Goal: Information Seeking & Learning: Learn about a topic

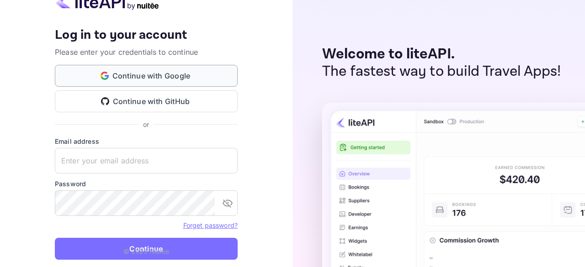
click at [151, 79] on button "Continue with Google" at bounding box center [146, 76] width 183 height 22
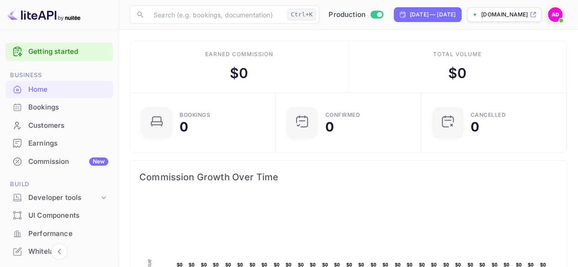
scroll to position [91, 0]
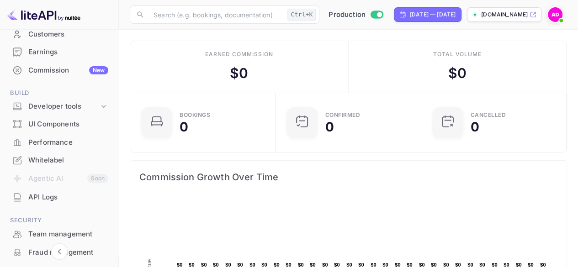
click at [47, 164] on div "Whitelabel" at bounding box center [68, 160] width 80 height 11
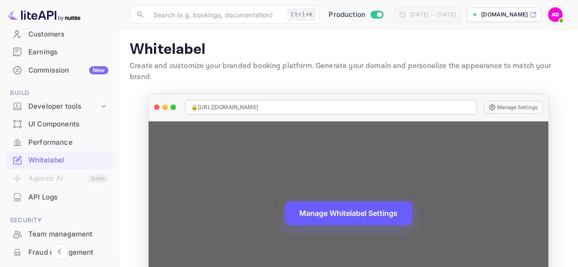
click at [358, 201] on button "Manage Whitelabel Settings" at bounding box center [348, 213] width 127 height 24
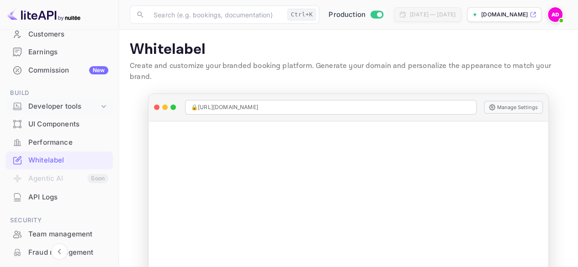
click at [61, 110] on div "Developer tools" at bounding box center [63, 106] width 71 height 11
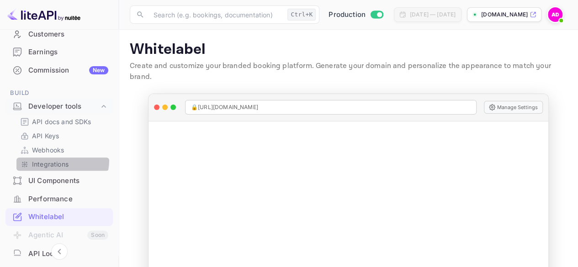
click at [54, 160] on p "Integrations" at bounding box center [50, 164] width 37 height 10
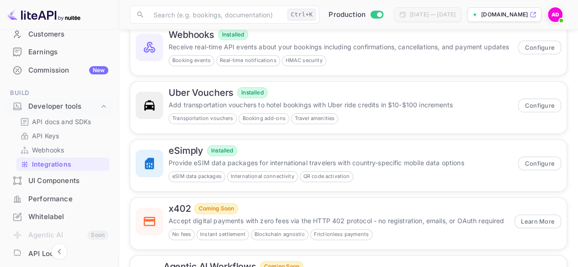
scroll to position [91, 0]
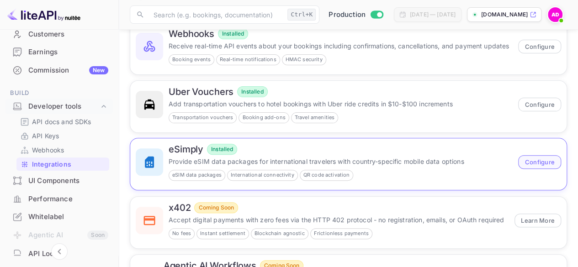
click at [553, 159] on button "Configure" at bounding box center [539, 162] width 43 height 14
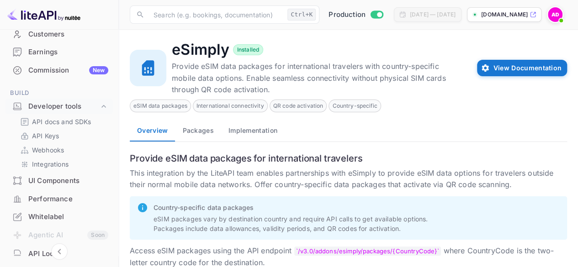
click at [205, 129] on button "Packages" at bounding box center [198, 131] width 46 height 22
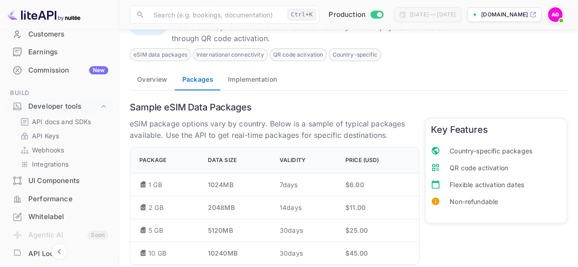
scroll to position [111, 0]
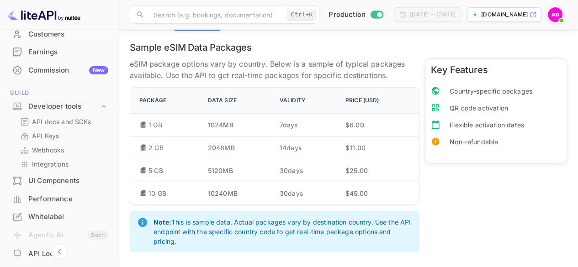
click at [155, 47] on h6 "Sample eSIM Data Packages" at bounding box center [348, 47] width 437 height 11
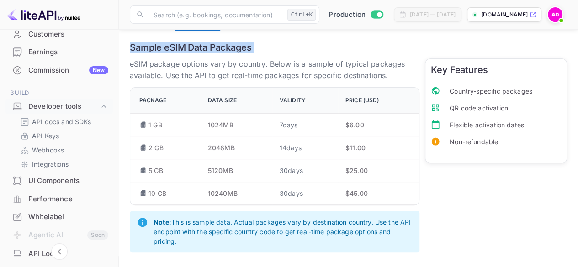
click at [155, 47] on h6 "Sample eSIM Data Packages" at bounding box center [348, 47] width 437 height 11
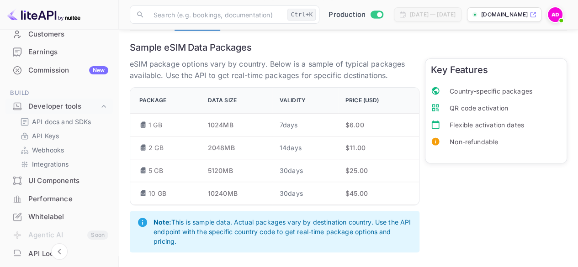
click at [207, 58] on p "eSIM package options vary by country. Below is a sample of typical packages ava…" at bounding box center [275, 69] width 290 height 23
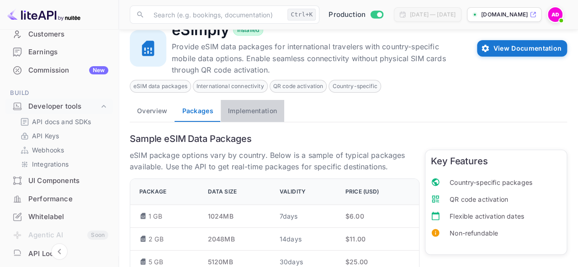
click at [239, 100] on button "Implementation" at bounding box center [252, 111] width 63 height 22
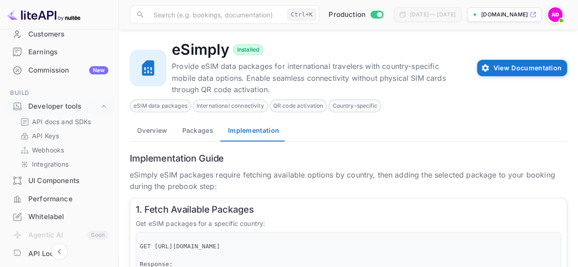
scroll to position [0, 0]
click at [159, 125] on button "Overview" at bounding box center [152, 131] width 45 height 22
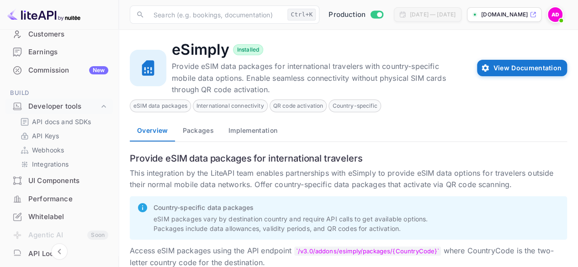
click at [172, 106] on span "eSIM data packages" at bounding box center [160, 106] width 60 height 8
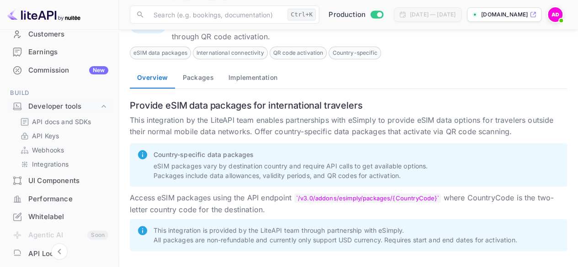
scroll to position [7, 0]
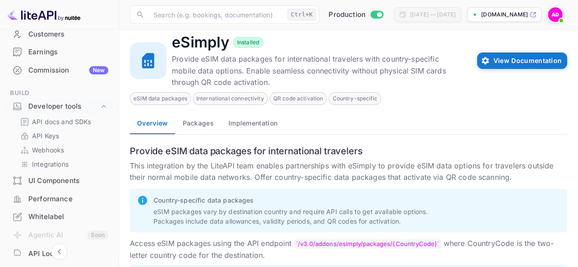
click at [196, 138] on div "eSimply Installed Provide eSIM data packages for international travelers with c…" at bounding box center [348, 167] width 437 height 269
click at [198, 130] on button "Packages" at bounding box center [198, 123] width 46 height 22
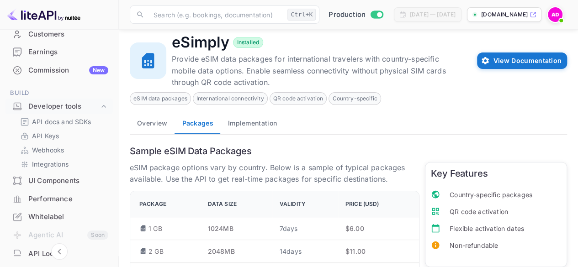
scroll to position [111, 0]
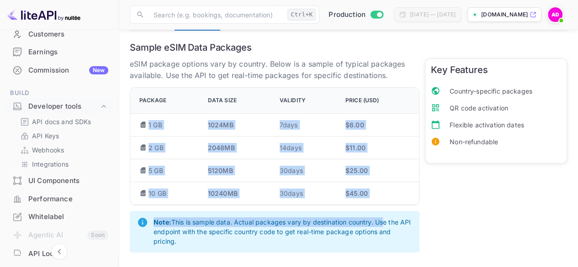
drag, startPoint x: 149, startPoint y: 118, endPoint x: 383, endPoint y: 210, distance: 250.8
click at [383, 210] on div "eSIM package options vary by country. Below is a sample of typical packages ava…" at bounding box center [271, 153] width 295 height 200
click at [385, 204] on div "Package Data Size Validity Price (USD) 1 GB 1024 MB 7 days $ 6 .00 2 GB 2048 MB…" at bounding box center [275, 146] width 290 height 118
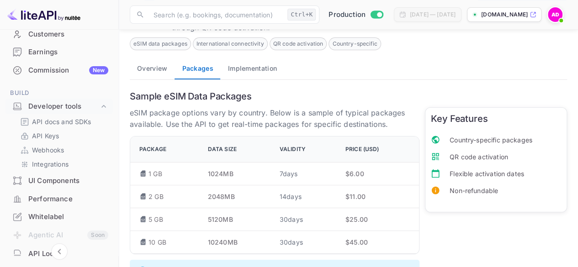
scroll to position [0, 0]
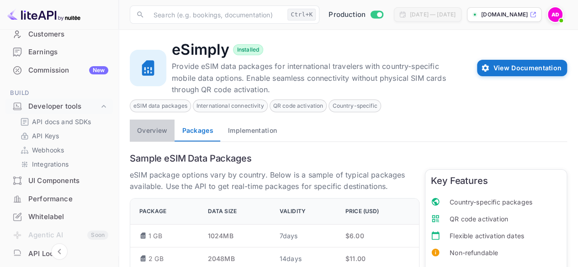
click at [164, 134] on button "Overview" at bounding box center [152, 131] width 45 height 22
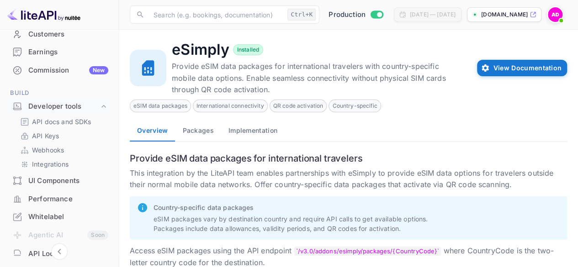
click at [151, 105] on span "eSIM data packages" at bounding box center [160, 106] width 60 height 8
click at [72, 160] on link "Integrations" at bounding box center [62, 164] width 85 height 10
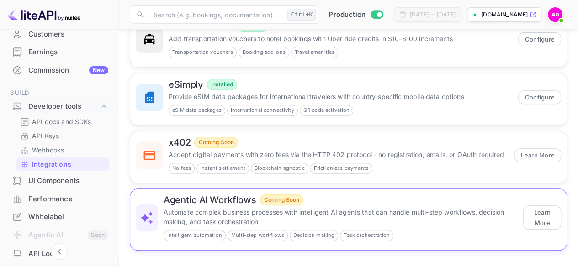
scroll to position [111, 0]
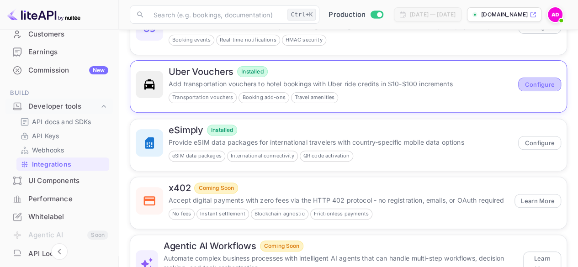
click at [539, 87] on button "Configure" at bounding box center [539, 85] width 43 height 14
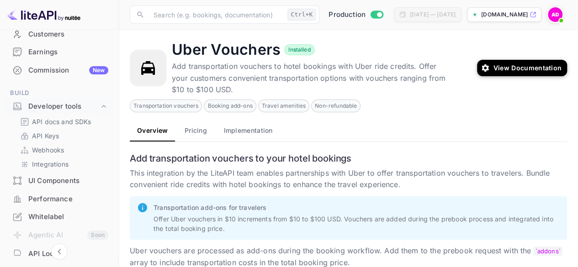
click at [200, 132] on button "Pricing" at bounding box center [195, 131] width 41 height 22
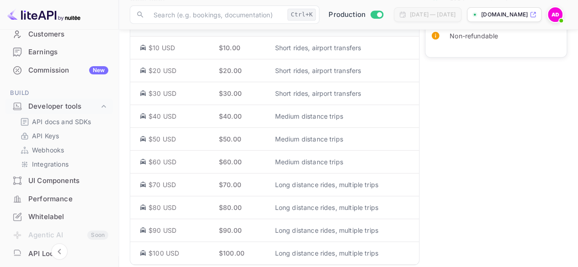
scroll to position [17, 0]
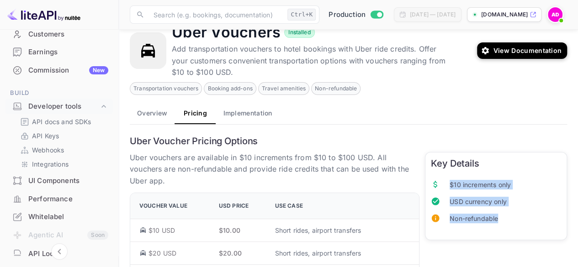
drag, startPoint x: 519, startPoint y: 216, endPoint x: 431, endPoint y: 176, distance: 96.7
click at [431, 176] on ul "$10 increments only USD currency only Non-refundable" at bounding box center [496, 202] width 130 height 58
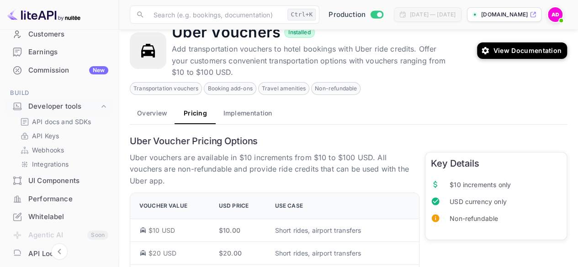
click at [431, 176] on li "$10 increments only" at bounding box center [496, 184] width 130 height 17
click at [240, 115] on button "Implementation" at bounding box center [247, 113] width 63 height 22
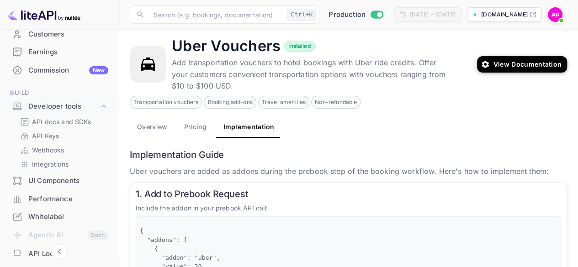
scroll to position [0, 0]
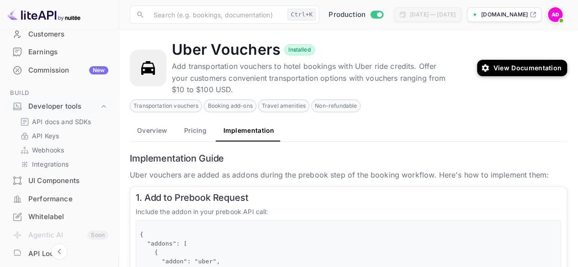
click at [168, 129] on button "Overview" at bounding box center [152, 131] width 45 height 22
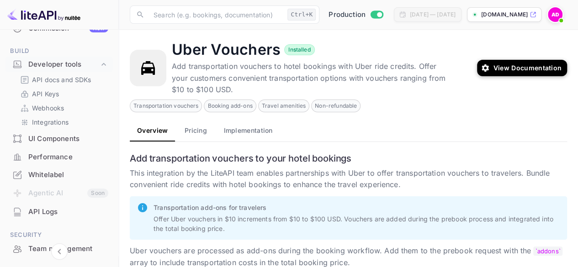
scroll to position [137, 0]
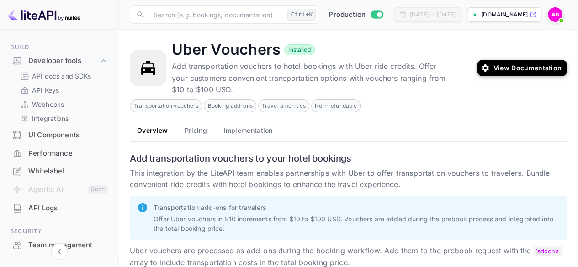
click at [70, 125] on div "API docs and SDKs API Keys Webhooks Integrations" at bounding box center [58, 97] width 107 height 57
click at [69, 122] on p "Integrations" at bounding box center [50, 119] width 37 height 10
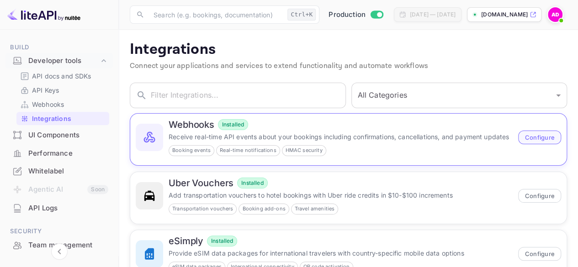
click at [525, 138] on button "Configure" at bounding box center [539, 138] width 43 height 14
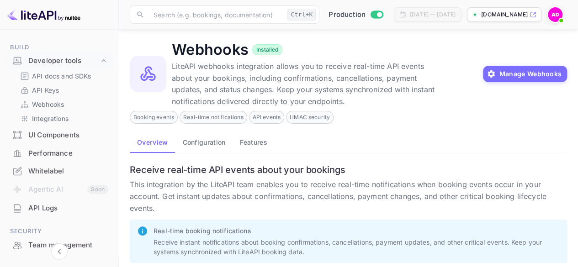
scroll to position [76, 0]
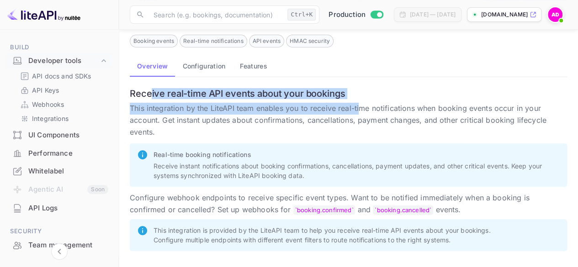
drag, startPoint x: 151, startPoint y: 88, endPoint x: 360, endPoint y: 109, distance: 209.8
click at [360, 109] on div "Receive real-time API events about your bookings This integration by the LiteAP…" at bounding box center [345, 167] width 443 height 169
click at [360, 109] on p "This integration by the LiteAPI team enables you to receive real-time notificat…" at bounding box center [348, 120] width 437 height 35
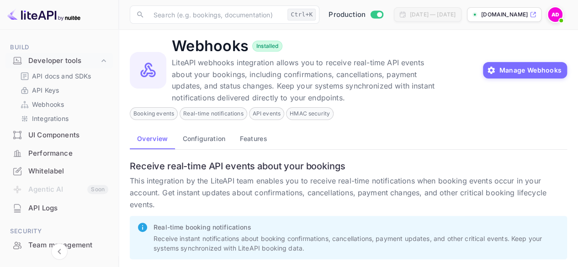
scroll to position [0, 0]
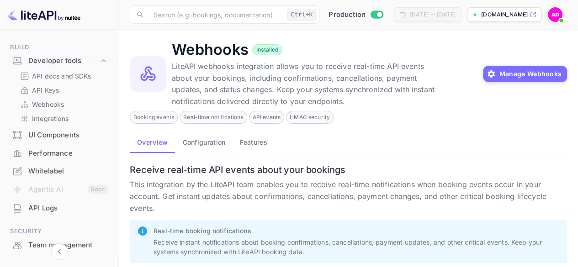
click at [218, 159] on div "Receive real-time API events about your bookings This integration by the LiteAP…" at bounding box center [345, 243] width 443 height 169
click at [212, 146] on button "Configuration" at bounding box center [204, 142] width 58 height 22
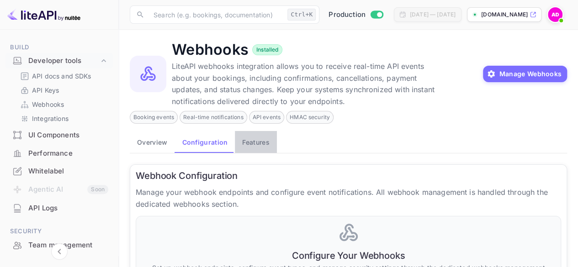
click at [252, 143] on button "Features" at bounding box center [256, 142] width 42 height 22
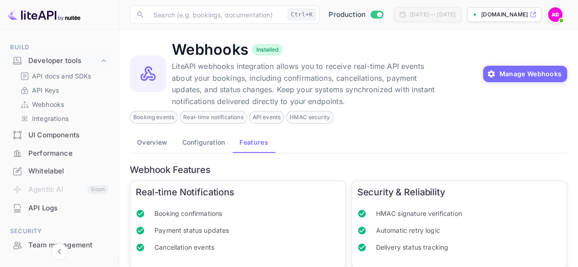
click at [149, 137] on button "Overview" at bounding box center [152, 142] width 45 height 22
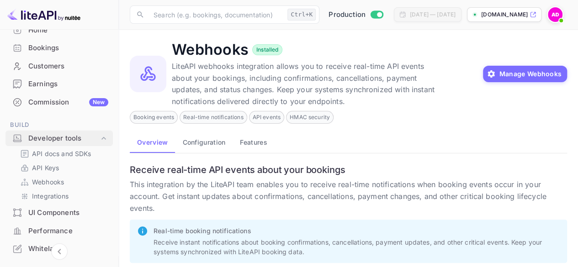
scroll to position [91, 0]
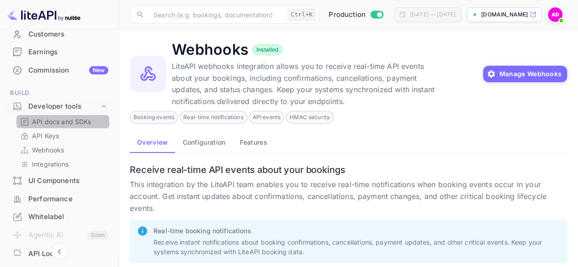
click at [75, 122] on p "API docs and SDKs" at bounding box center [61, 122] width 59 height 10
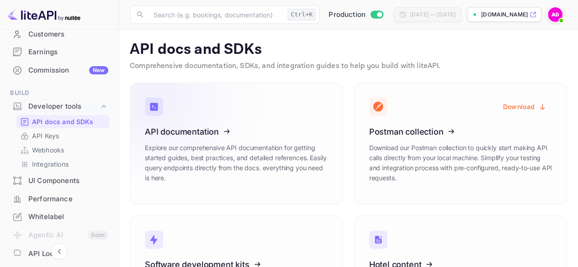
scroll to position [81, 0]
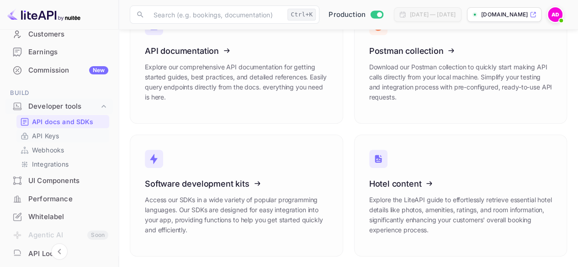
click at [63, 135] on link "API Keys" at bounding box center [62, 136] width 85 height 10
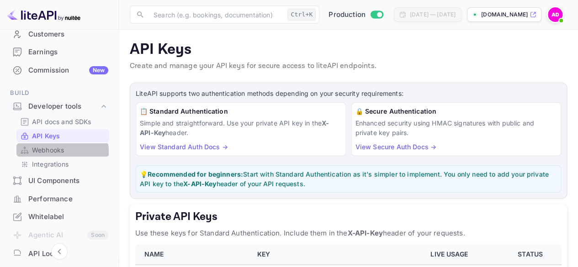
click at [58, 152] on p "Webhooks" at bounding box center [48, 150] width 32 height 10
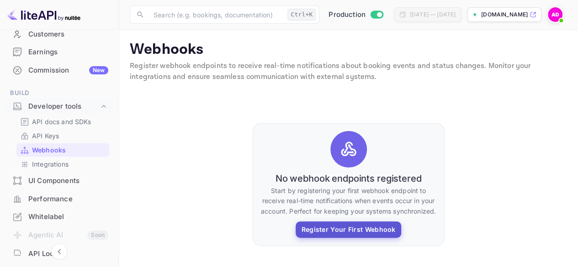
click at [337, 230] on button "Register Your First Webhook" at bounding box center [348, 230] width 105 height 16
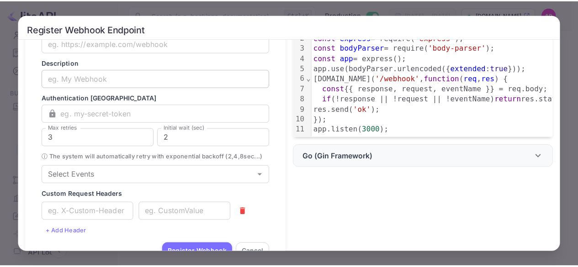
scroll to position [129, 0]
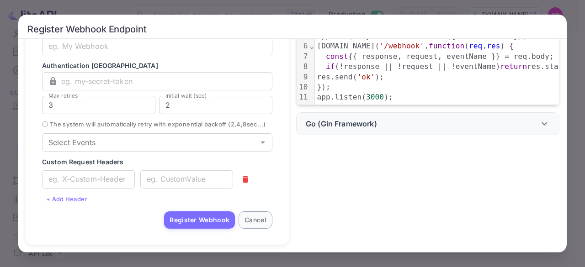
click at [246, 218] on button "Cancel" at bounding box center [255, 220] width 34 height 17
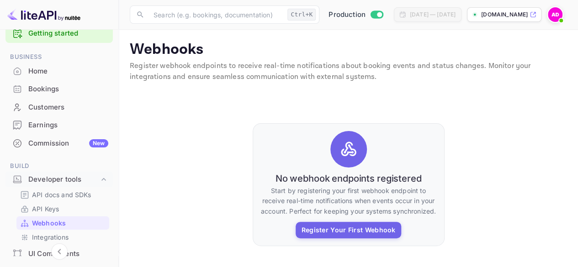
scroll to position [0, 0]
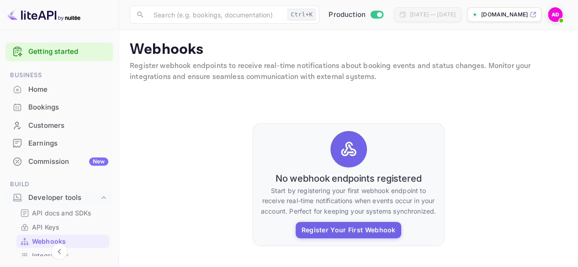
click at [65, 143] on div "Earnings" at bounding box center [68, 143] width 80 height 11
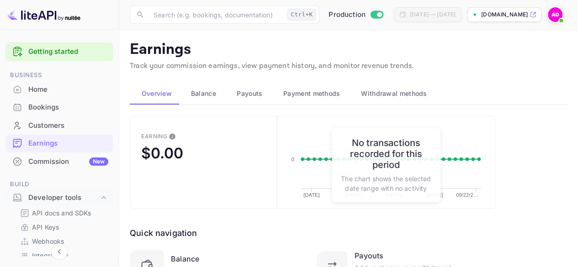
click at [69, 127] on div "Customers" at bounding box center [68, 126] width 80 height 11
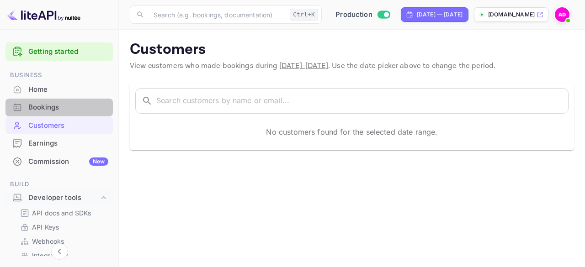
click at [62, 114] on div "Bookings" at bounding box center [58, 108] width 107 height 18
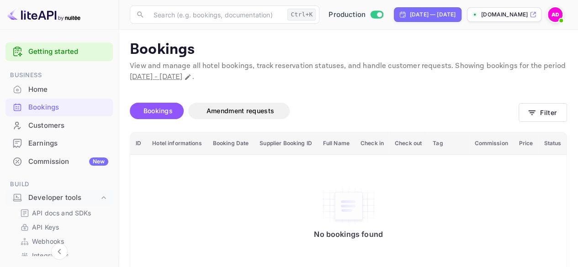
click at [42, 94] on div "Home" at bounding box center [68, 90] width 80 height 11
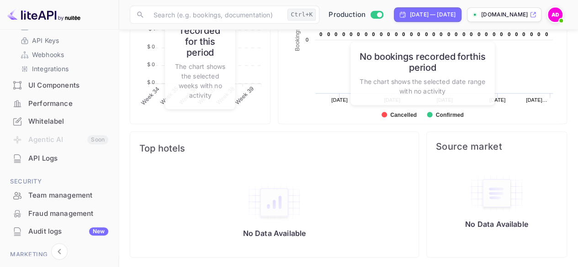
scroll to position [248, 0]
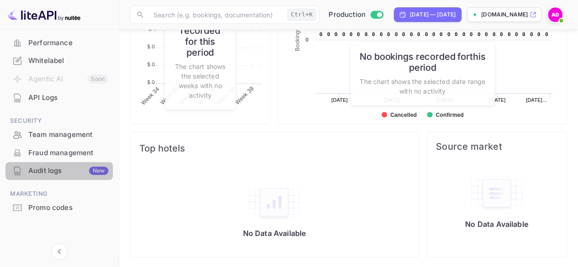
click at [65, 165] on div "Audit logs New" at bounding box center [58, 171] width 107 height 18
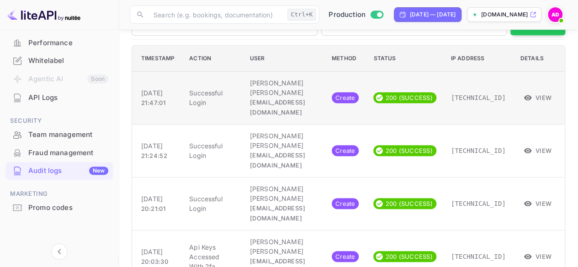
scroll to position [251, 0]
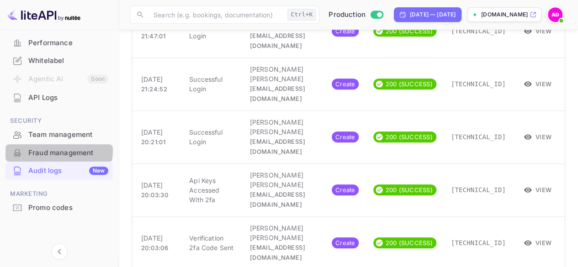
click at [50, 150] on div "Fraud management" at bounding box center [68, 153] width 80 height 11
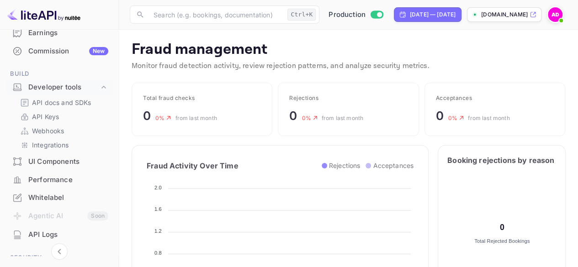
click at [62, 180] on div "Performance" at bounding box center [68, 180] width 80 height 11
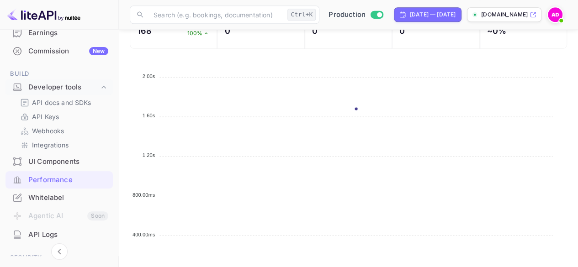
scroll to position [454, 0]
click at [60, 197] on div "Whitelabel" at bounding box center [68, 198] width 80 height 11
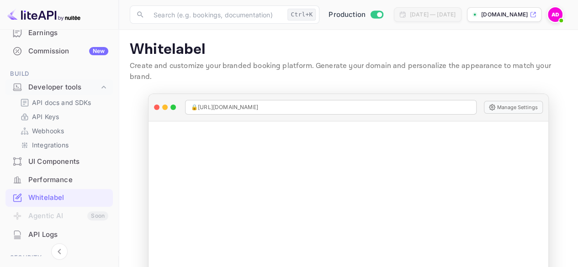
click at [38, 165] on div "UI Components" at bounding box center [68, 162] width 80 height 11
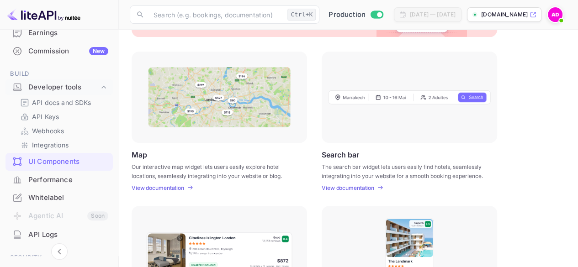
scroll to position [183, 0]
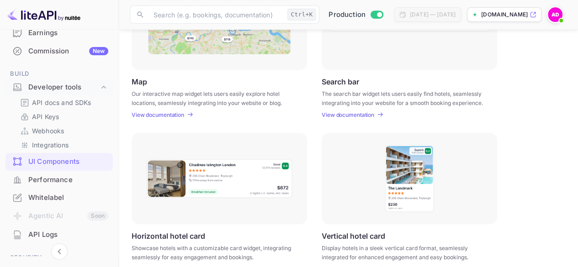
click at [81, 190] on div "Whitelabel" at bounding box center [58, 198] width 107 height 18
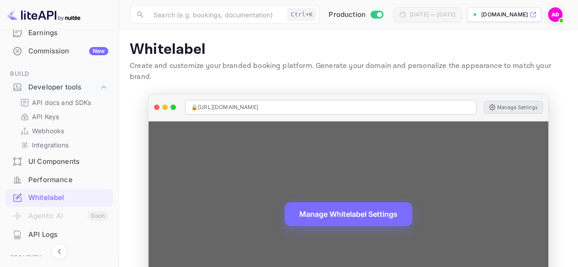
click at [502, 101] on button "Manage Settings" at bounding box center [513, 107] width 59 height 13
